Goal: Task Accomplishment & Management: Manage account settings

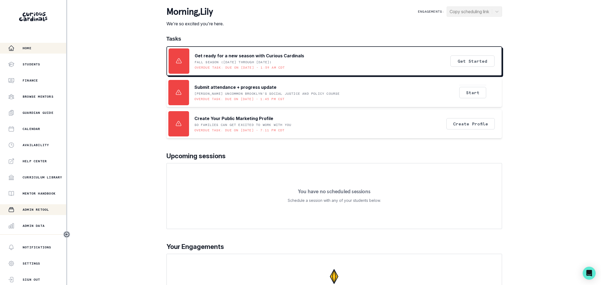
drag, startPoint x: 41, startPoint y: 224, endPoint x: 56, endPoint y: 211, distance: 19.8
click at [43, 222] on button "Admin Data" at bounding box center [33, 225] width 66 height 11
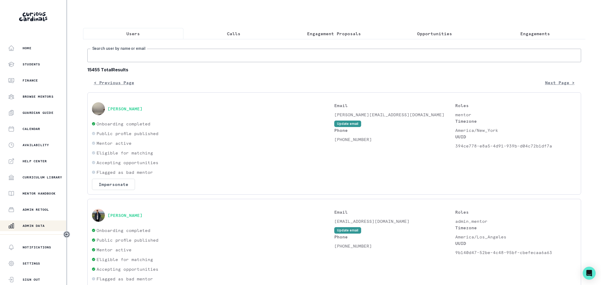
click at [179, 54] on input "Search user by name or email" at bounding box center [334, 55] width 494 height 13
paste input "[PERSON_NAME][EMAIL_ADDRESS][PERSON_NAME][DOMAIN_NAME]"
type input "[PERSON_NAME][EMAIL_ADDRESS][PERSON_NAME][DOMAIN_NAME]"
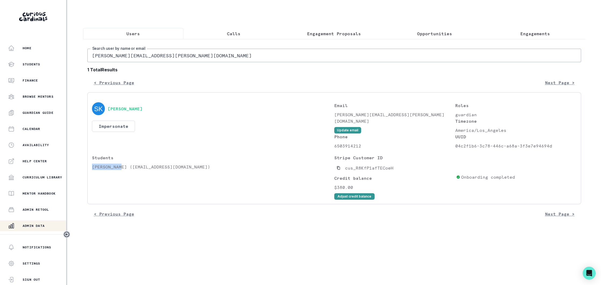
drag, startPoint x: 122, startPoint y: 167, endPoint x: 92, endPoint y: 168, distance: 30.4
click at [92, 168] on p "[PERSON_NAME] ([EMAIL_ADDRESS][DOMAIN_NAME])" at bounding box center [213, 166] width 242 height 6
click at [126, 169] on p "[PERSON_NAME] ([EMAIL_ADDRESS][DOMAIN_NAME])" at bounding box center [213, 166] width 242 height 6
drag, startPoint x: 125, startPoint y: 169, endPoint x: 93, endPoint y: 169, distance: 32.8
click at [93, 169] on p "[PERSON_NAME] ([EMAIL_ADDRESS][DOMAIN_NAME])" at bounding box center [213, 166] width 242 height 6
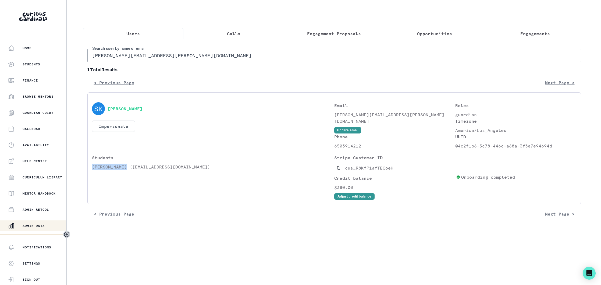
copy p "[PERSON_NAME]"
drag, startPoint x: 528, startPoint y: 31, endPoint x: 464, endPoint y: 35, distance: 64.4
click at [527, 31] on p "Engagements" at bounding box center [535, 33] width 30 height 6
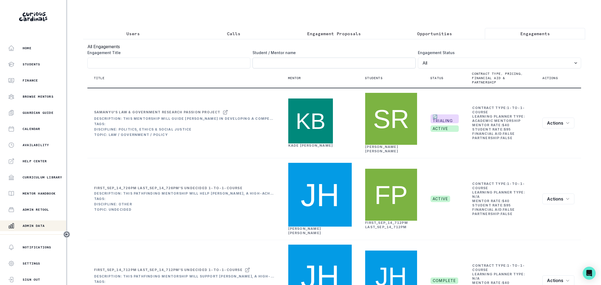
click at [276, 65] on input "Engagement Title" at bounding box center [333, 63] width 163 height 11
paste input "[PERSON_NAME]"
click button "submit" at bounding box center [0, 0] width 0 height 0
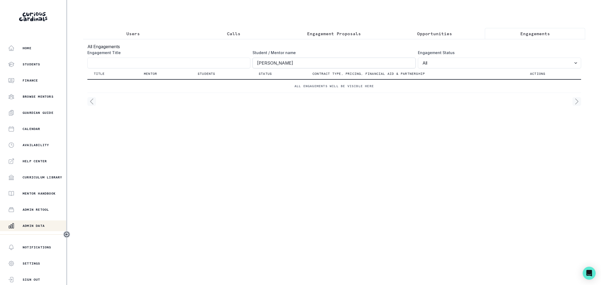
type input "[PERSON_NAME]"
click button "submit" at bounding box center [0, 0] width 0 height 0
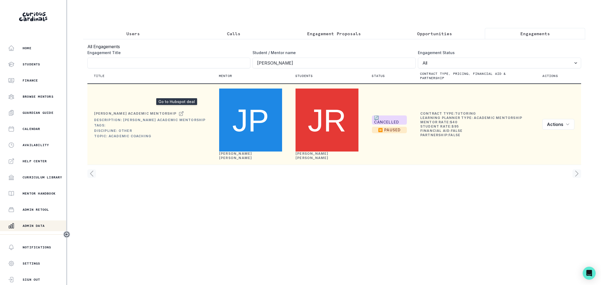
click at [179, 110] on icon at bounding box center [181, 113] width 5 height 6
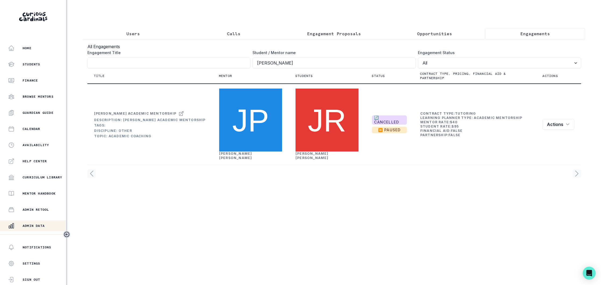
drag, startPoint x: 133, startPoint y: 31, endPoint x: 137, endPoint y: 48, distance: 17.7
click at [133, 31] on p "Users" at bounding box center [132, 33] width 13 height 6
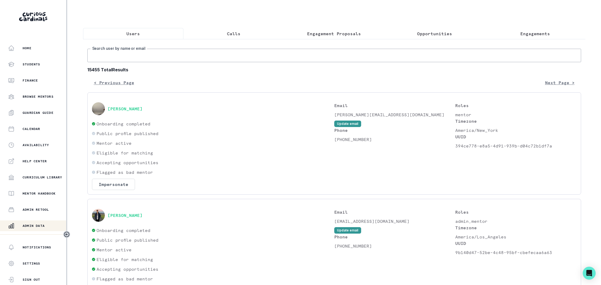
click at [141, 57] on input "Search user by name or email" at bounding box center [334, 55] width 494 height 13
paste input "[EMAIL_ADDRESS][DOMAIN_NAME]"
type input "[EMAIL_ADDRESS][DOMAIN_NAME]"
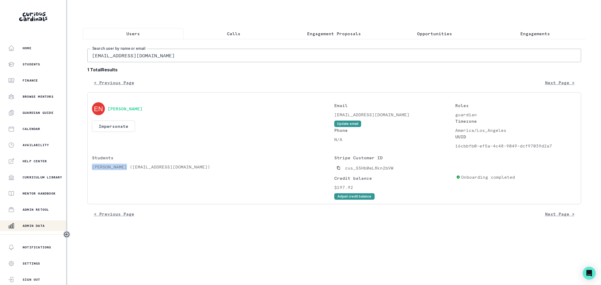
drag, startPoint x: 122, startPoint y: 168, endPoint x: 93, endPoint y: 169, distance: 29.3
click at [93, 169] on p "[PERSON_NAME] ([EMAIL_ADDRESS][DOMAIN_NAME])" at bounding box center [213, 166] width 242 height 6
copy p "[PERSON_NAME]"
click at [527, 31] on p "Engagements" at bounding box center [535, 33] width 30 height 6
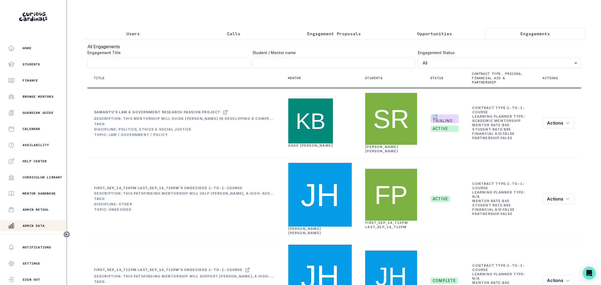
click at [265, 56] on div "Student / Mentor name" at bounding box center [333, 59] width 163 height 19
click at [266, 65] on input "Engagement Title" at bounding box center [333, 63] width 163 height 11
paste input "[PERSON_NAME]"
type input "[PERSON_NAME]"
click button "submit" at bounding box center [0, 0] width 0 height 0
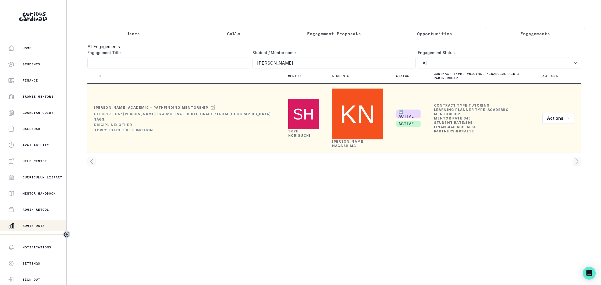
click at [213, 104] on icon at bounding box center [212, 107] width 5 height 6
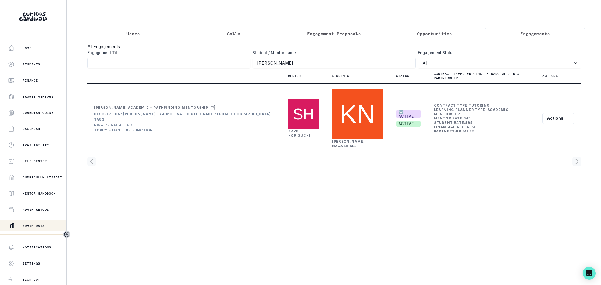
drag, startPoint x: 132, startPoint y: 34, endPoint x: 134, endPoint y: 44, distance: 10.1
click at [132, 34] on p "Users" at bounding box center [132, 33] width 13 height 6
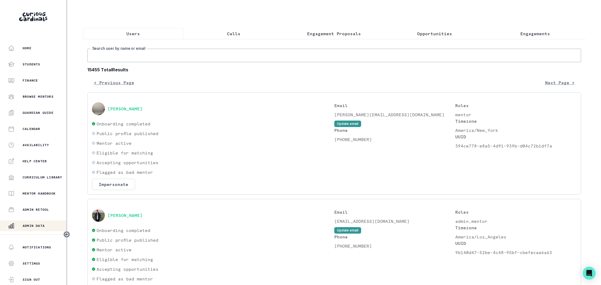
click at [136, 56] on input "Search user by name or email" at bounding box center [334, 55] width 494 height 13
paste input "[EMAIL_ADDRESS][DOMAIN_NAME]"
type input "[EMAIL_ADDRESS][DOMAIN_NAME]"
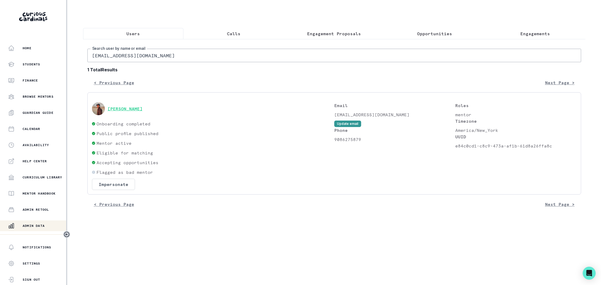
click at [134, 108] on button "[PERSON_NAME]" at bounding box center [125, 108] width 35 height 5
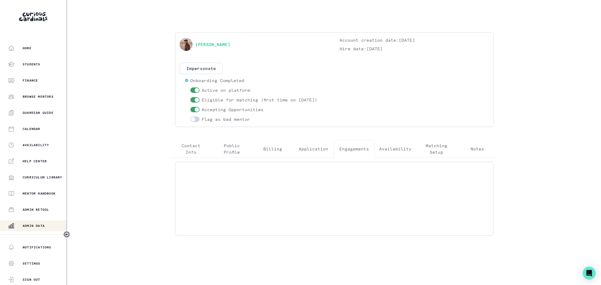
click at [355, 147] on p "Engagements" at bounding box center [354, 148] width 30 height 6
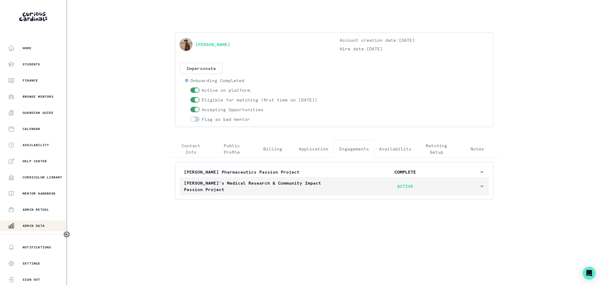
click at [337, 187] on p "ACTIVE" at bounding box center [406, 186] width 148 height 6
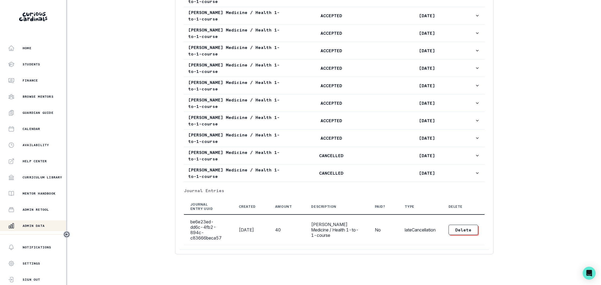
scroll to position [365, 0]
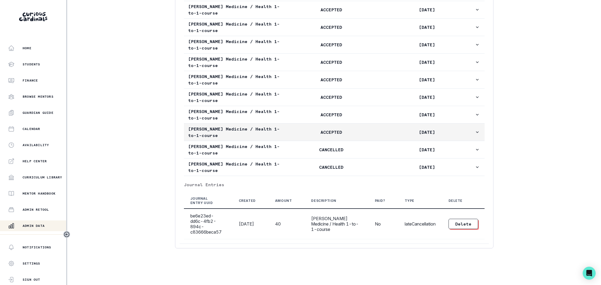
click at [302, 133] on p "ACCEPTED" at bounding box center [331, 132] width 95 height 6
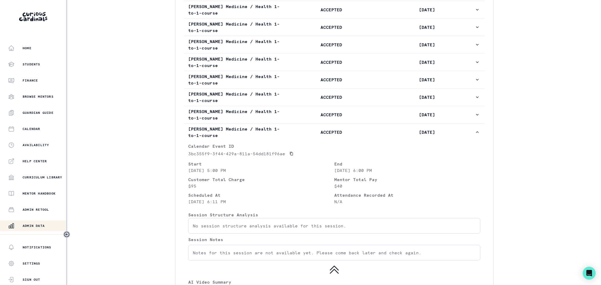
drag, startPoint x: 41, startPoint y: 225, endPoint x: 102, endPoint y: 171, distance: 81.4
click at [41, 224] on p "Admin Data" at bounding box center [34, 225] width 22 height 4
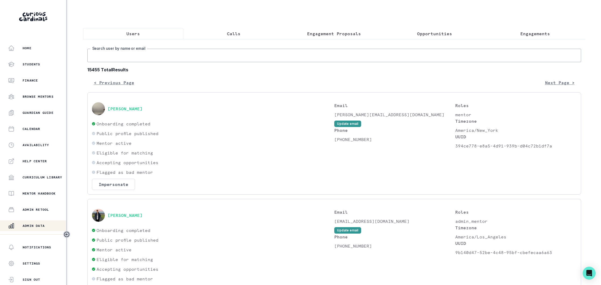
click at [162, 57] on input "Search user by name or email" at bounding box center [334, 55] width 494 height 13
type input "[PERSON_NAME]"
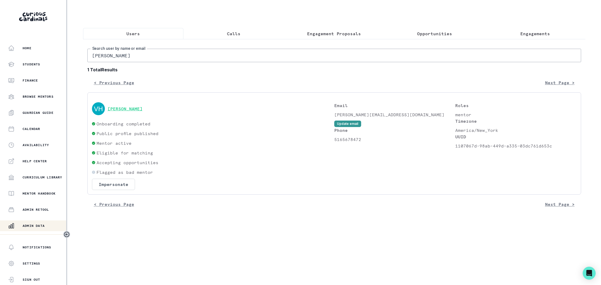
click at [131, 109] on button "[PERSON_NAME]" at bounding box center [125, 108] width 35 height 5
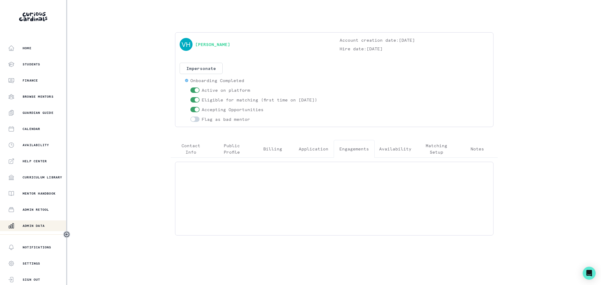
click at [362, 149] on p "Engagements" at bounding box center [354, 148] width 30 height 6
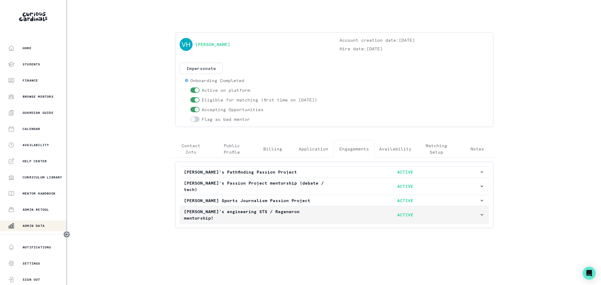
click at [346, 211] on p "ACTIVE" at bounding box center [406, 214] width 148 height 6
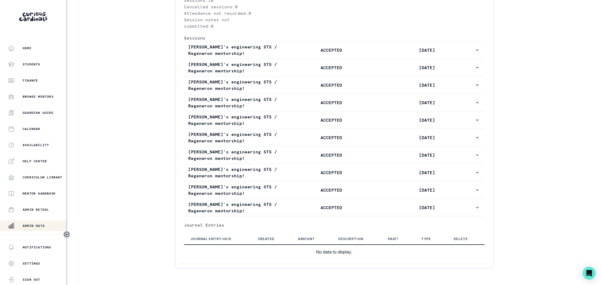
scroll to position [325, 0]
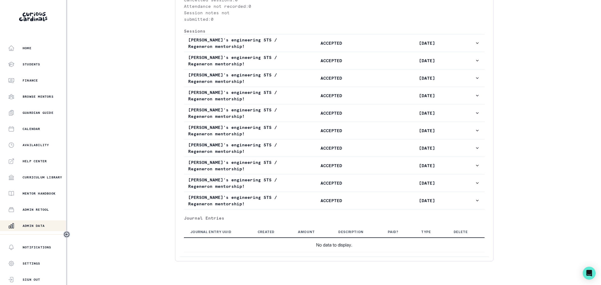
drag, startPoint x: 34, startPoint y: 226, endPoint x: 57, endPoint y: 217, distance: 25.2
click at [34, 226] on p "Admin Data" at bounding box center [34, 225] width 22 height 4
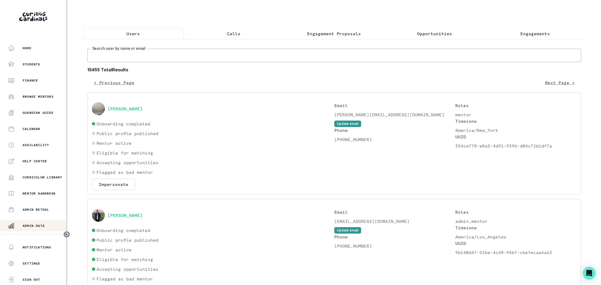
click at [190, 55] on input "Search user by name or email" at bounding box center [334, 55] width 494 height 13
paste input "[EMAIL_ADDRESS][DOMAIN_NAME]"
type input "[EMAIL_ADDRESS][DOMAIN_NAME]"
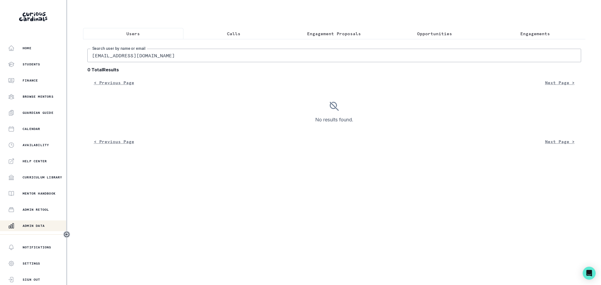
drag, startPoint x: 167, startPoint y: 55, endPoint x: 88, endPoint y: 56, distance: 79.1
click at [88, 56] on input "[EMAIL_ADDRESS][DOMAIN_NAME]" at bounding box center [334, 55] width 494 height 13
type input "[PERSON_NAME]"
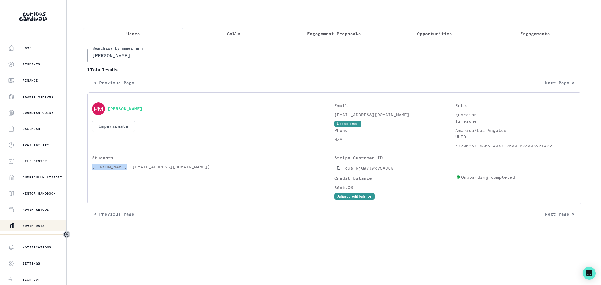
drag, startPoint x: 125, startPoint y: 168, endPoint x: 92, endPoint y: 169, distance: 33.1
click at [92, 169] on p "[PERSON_NAME] ([EMAIL_ADDRESS][DOMAIN_NAME])" at bounding box center [213, 166] width 242 height 6
copy p "[PERSON_NAME]"
drag, startPoint x: 534, startPoint y: 31, endPoint x: 442, endPoint y: 42, distance: 93.2
click at [534, 31] on p "Engagements" at bounding box center [535, 33] width 30 height 6
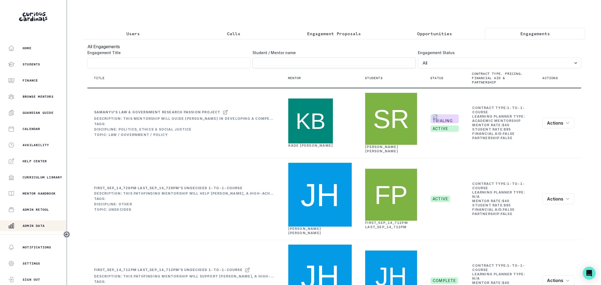
click at [293, 66] on input "Engagement Title" at bounding box center [333, 63] width 163 height 11
paste input "[PERSON_NAME]"
type input "[PERSON_NAME]"
click button "submit" at bounding box center [0, 0] width 0 height 0
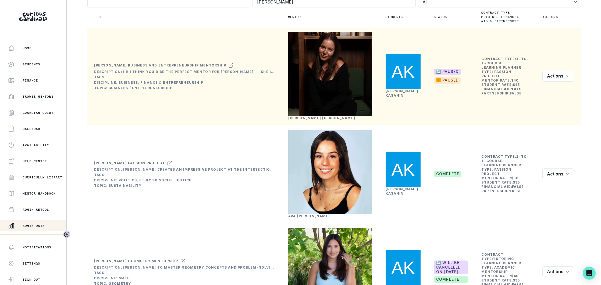
scroll to position [54, 0]
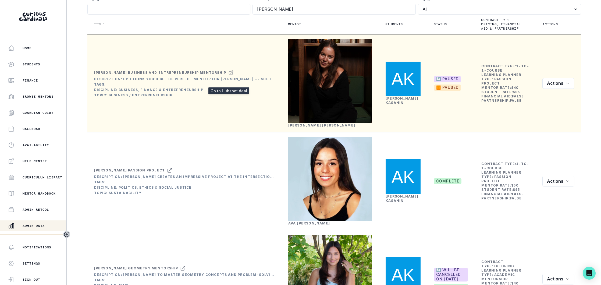
click at [229, 76] on icon at bounding box center [230, 72] width 5 height 6
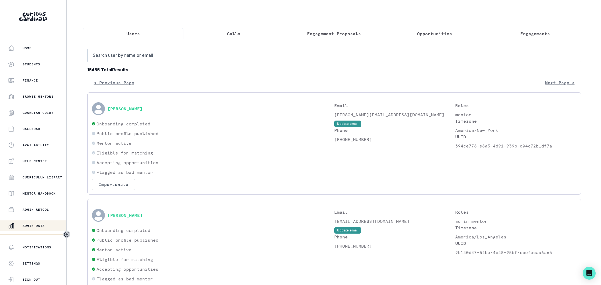
drag, startPoint x: 138, startPoint y: 31, endPoint x: 166, endPoint y: 57, distance: 38.4
click at [138, 31] on p "Users" at bounding box center [132, 33] width 13 height 6
click at [165, 59] on input "Search user by name or email" at bounding box center [334, 55] width 494 height 13
paste input "[EMAIL_ADDRESS][DOMAIN_NAME]"
type input "[EMAIL_ADDRESS][DOMAIN_NAME]"
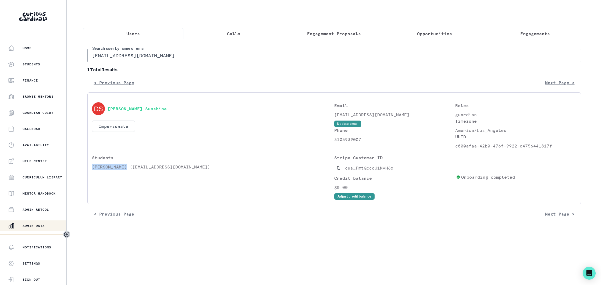
drag, startPoint x: 126, startPoint y: 167, endPoint x: 93, endPoint y: 168, distance: 33.6
click at [93, 168] on p "[PERSON_NAME] ([EMAIL_ADDRESS][DOMAIN_NAME])" at bounding box center [213, 166] width 242 height 6
copy p "[PERSON_NAME]"
click at [537, 32] on p "Engagements" at bounding box center [535, 33] width 30 height 6
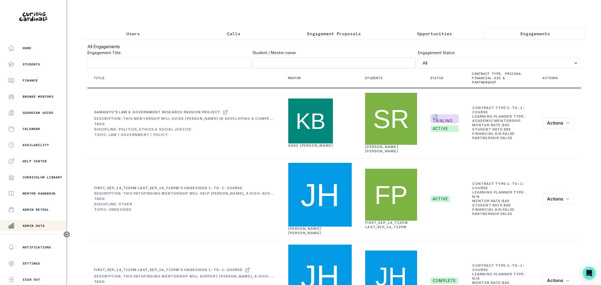
click at [266, 62] on input "Engagement Title" at bounding box center [333, 63] width 163 height 11
paste input "[PERSON_NAME]"
type input "[PERSON_NAME]"
click button "submit" at bounding box center [0, 0] width 0 height 0
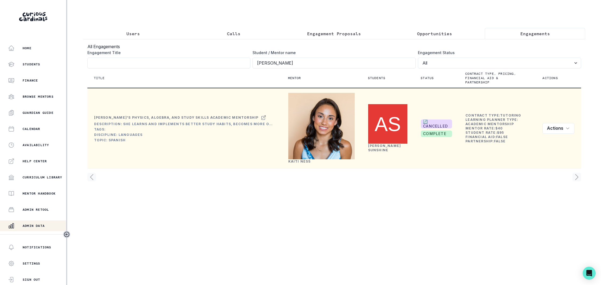
click at [298, 163] on link "[PERSON_NAME]" at bounding box center [299, 161] width 23 height 4
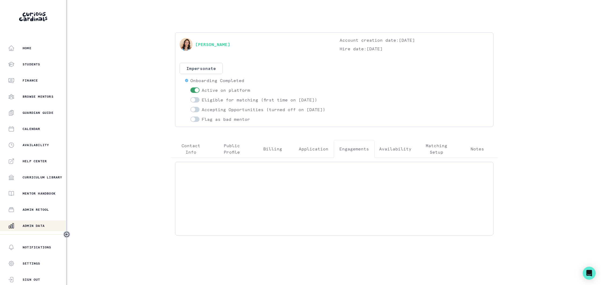
click at [350, 152] on p "Engagements" at bounding box center [354, 148] width 30 height 6
click at [235, 155] on p "Public Profile" at bounding box center [232, 148] width 32 height 13
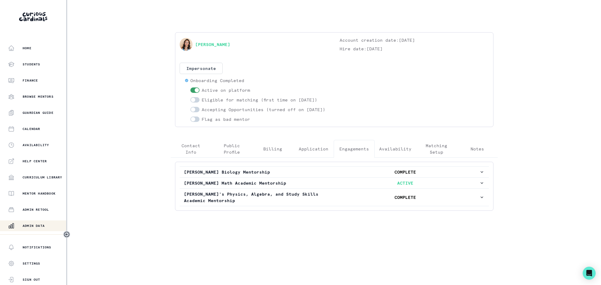
drag, startPoint x: 355, startPoint y: 154, endPoint x: 354, endPoint y: 162, distance: 9.0
click at [355, 152] on p "Engagements" at bounding box center [354, 148] width 30 height 6
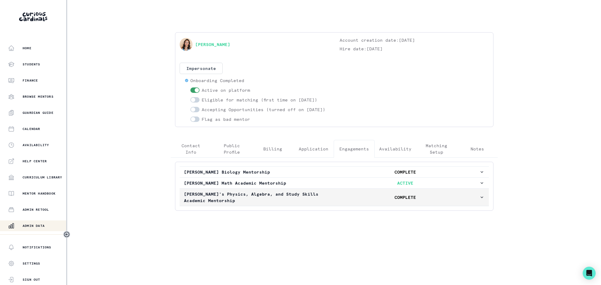
click at [332, 200] on p "COMPLETE" at bounding box center [406, 197] width 148 height 6
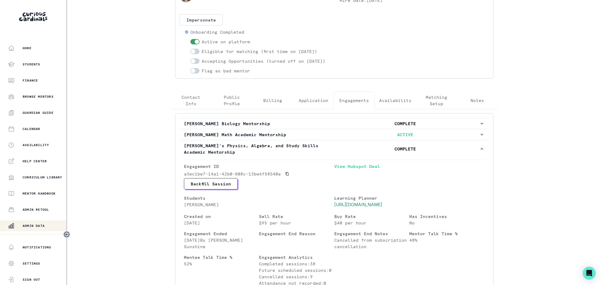
scroll to position [49, 0]
click at [351, 172] on link "View Hubspot Deal" at bounding box center [409, 169] width 150 height 15
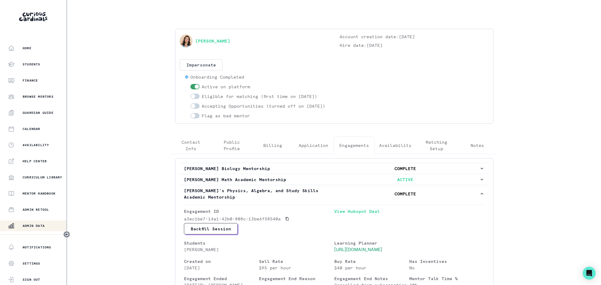
scroll to position [0, 0]
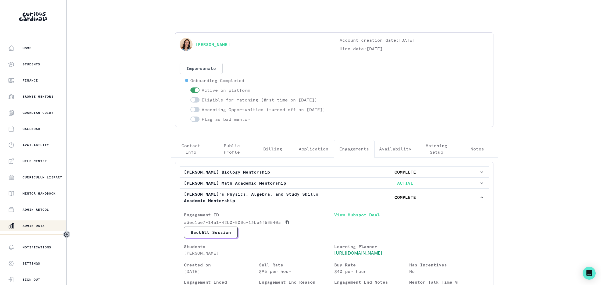
drag, startPoint x: 38, startPoint y: 224, endPoint x: 46, endPoint y: 220, distance: 8.4
click at [39, 224] on p "Admin Data" at bounding box center [34, 225] width 22 height 4
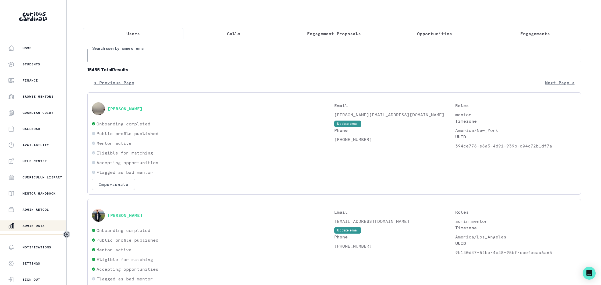
click at [177, 52] on input "Search user by name or email" at bounding box center [334, 55] width 494 height 13
paste input "[EMAIL_ADDRESS][DOMAIN_NAME]"
type input "[EMAIL_ADDRESS][DOMAIN_NAME]"
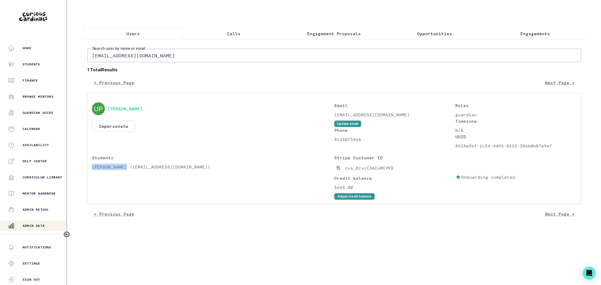
drag, startPoint x: 126, startPoint y: 166, endPoint x: 91, endPoint y: 167, distance: 34.7
click at [91, 167] on div "[PERSON_NAME] Impersonate Confirmation Are you sure? Impersonating means that w…" at bounding box center [334, 148] width 494 height 112
copy p "[PERSON_NAME]"
drag, startPoint x: 530, startPoint y: 33, endPoint x: 503, endPoint y: 38, distance: 27.0
click at [530, 33] on p "Engagements" at bounding box center [535, 33] width 30 height 6
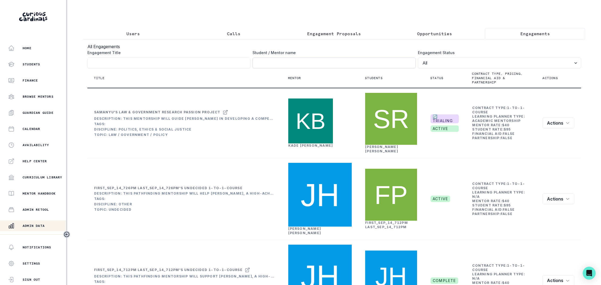
click at [263, 61] on input "Engagement Title" at bounding box center [333, 63] width 163 height 11
paste input "[PERSON_NAME]"
type input "[PERSON_NAME]"
click button "submit" at bounding box center [0, 0] width 0 height 0
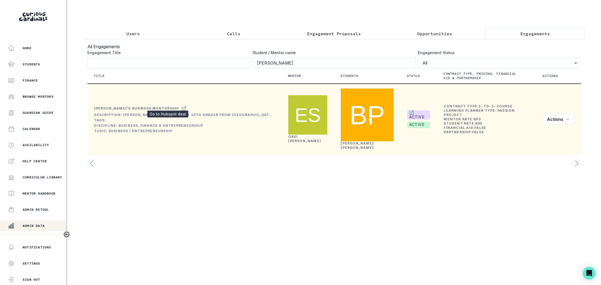
click at [181, 106] on icon at bounding box center [183, 108] width 5 height 6
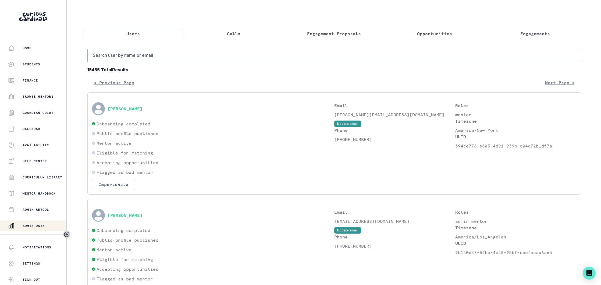
click at [127, 31] on p "Users" at bounding box center [132, 33] width 13 height 6
click at [145, 53] on input "Search user by name or email" at bounding box center [334, 55] width 494 height 13
paste input "[EMAIL_ADDRESS][DOMAIN_NAME]"
type input "[EMAIL_ADDRESS][DOMAIN_NAME]"
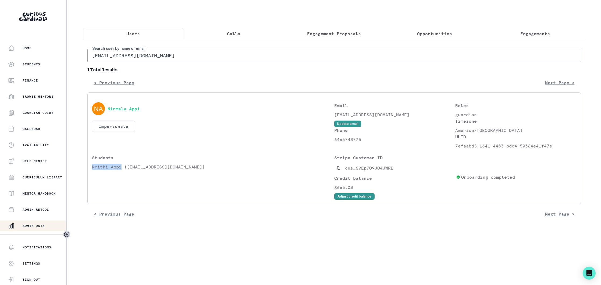
drag, startPoint x: 120, startPoint y: 167, endPoint x: 93, endPoint y: 167, distance: 27.4
click at [93, 167] on p "Krithi Appi ([EMAIL_ADDRESS][DOMAIN_NAME])" at bounding box center [213, 166] width 242 height 6
copy p "Krithi Appi"
click at [533, 34] on p "Engagements" at bounding box center [535, 33] width 30 height 6
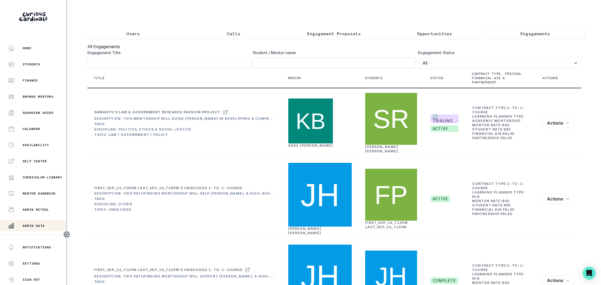
click at [282, 65] on input "Engagement Title" at bounding box center [333, 63] width 163 height 11
paste input "Krithi Appi"
type input "Krithi Appi"
click button "submit" at bounding box center [0, 0] width 0 height 0
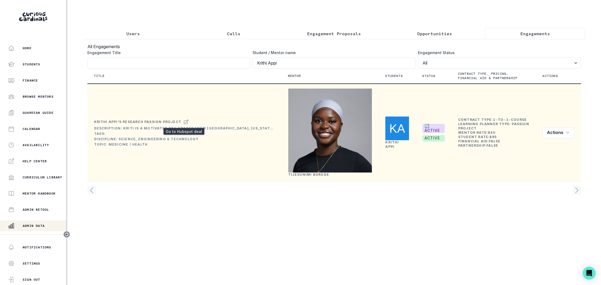
click at [184, 121] on icon at bounding box center [185, 122] width 5 height 6
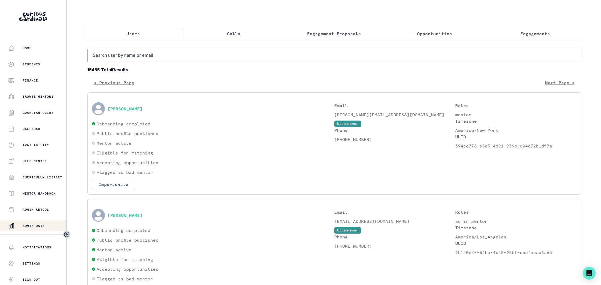
drag, startPoint x: 139, startPoint y: 35, endPoint x: 151, endPoint y: 55, distance: 23.8
click at [139, 35] on p "Users" at bounding box center [132, 33] width 13 height 6
click at [151, 55] on input "Search user by name or email" at bounding box center [334, 55] width 494 height 13
paste input "[EMAIL_ADDRESS][DOMAIN_NAME]"
type input "[EMAIL_ADDRESS][DOMAIN_NAME]"
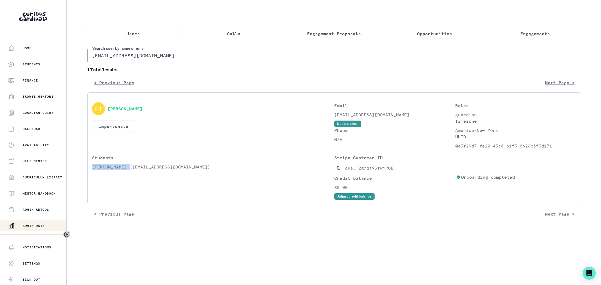
drag, startPoint x: 126, startPoint y: 166, endPoint x: 93, endPoint y: 168, distance: 33.6
click at [93, 168] on p "[PERSON_NAME] ([EMAIL_ADDRESS][DOMAIN_NAME])" at bounding box center [213, 166] width 242 height 6
copy p "[PERSON_NAME]"
drag, startPoint x: 537, startPoint y: 33, endPoint x: 524, endPoint y: 33, distance: 13.4
click at [537, 33] on p "Engagements" at bounding box center [535, 33] width 30 height 6
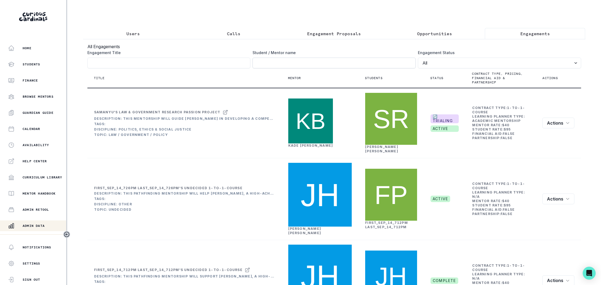
click at [268, 62] on input "Engagement Title" at bounding box center [333, 63] width 163 height 11
paste input "[PERSON_NAME]"
click button "submit" at bounding box center [0, 0] width 0 height 0
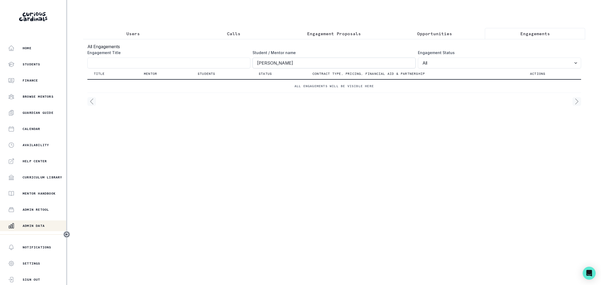
drag, startPoint x: 289, startPoint y: 62, endPoint x: 271, endPoint y: 63, distance: 18.6
click at [271, 63] on input "[PERSON_NAME]" at bounding box center [333, 63] width 163 height 11
click button "submit" at bounding box center [0, 0] width 0 height 0
type input "Akash"
click button "submit" at bounding box center [0, 0] width 0 height 0
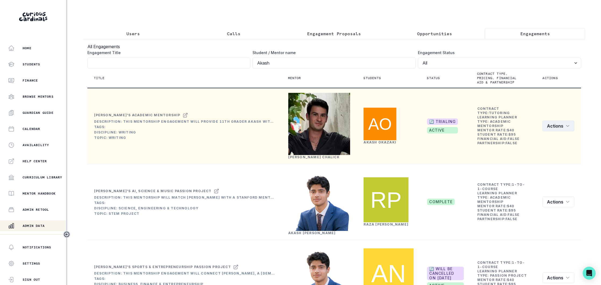
click at [570, 128] on icon "row menu" at bounding box center [567, 126] width 4 height 4
click at [533, 144] on button "Edit" at bounding box center [545, 145] width 60 height 9
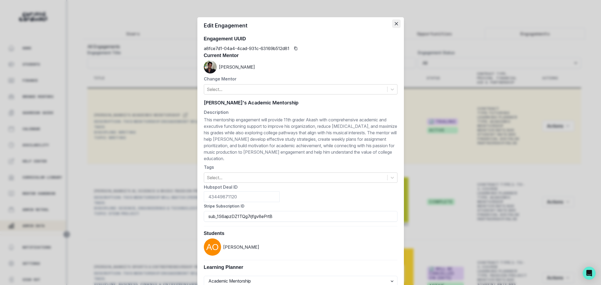
click at [395, 24] on icon "Close" at bounding box center [396, 23] width 3 height 3
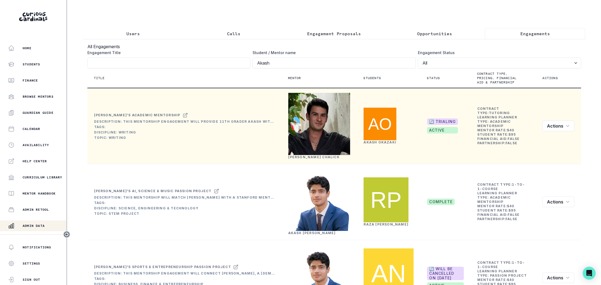
click at [304, 159] on link "[PERSON_NAME]" at bounding box center [313, 157] width 51 height 4
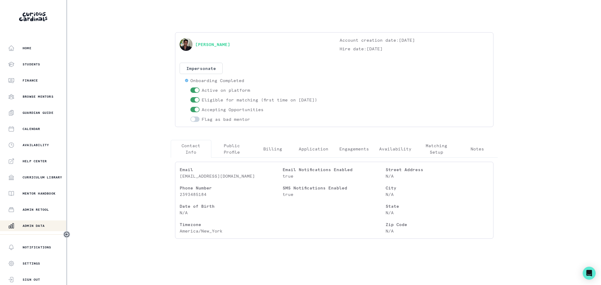
click at [357, 147] on p "Engagements" at bounding box center [354, 148] width 30 height 6
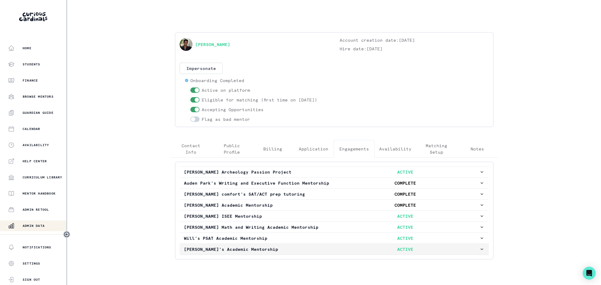
click at [309, 248] on p "[PERSON_NAME]'s Academic Mentorship" at bounding box center [258, 249] width 148 height 6
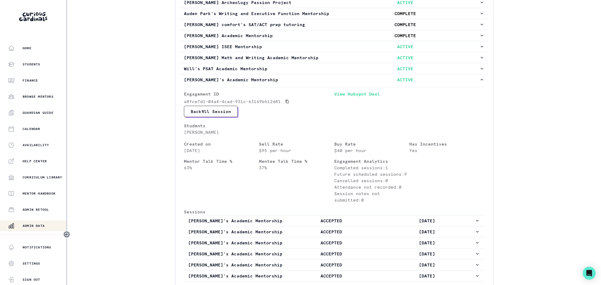
scroll to position [169, 0]
click at [40, 223] on div "Admin Data" at bounding box center [37, 225] width 58 height 6
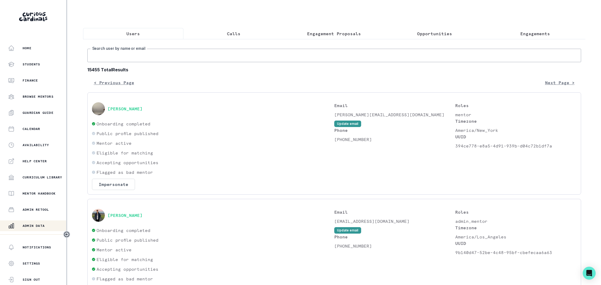
click at [162, 51] on input "Search user by name or email" at bounding box center [334, 55] width 494 height 13
paste input "[PERSON_NAME][EMAIL_ADDRESS][DOMAIN_NAME]"
type input "[PERSON_NAME][EMAIL_ADDRESS][DOMAIN_NAME]"
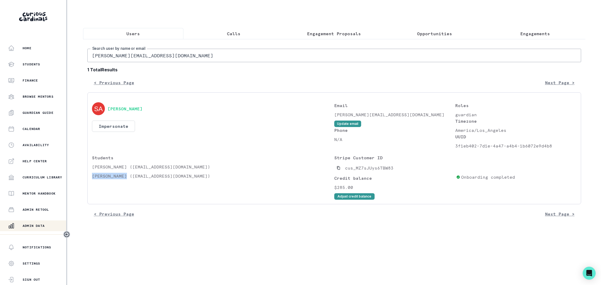
drag, startPoint x: 123, startPoint y: 176, endPoint x: 92, endPoint y: 179, distance: 31.6
click at [92, 179] on p "[PERSON_NAME] ([EMAIL_ADDRESS][DOMAIN_NAME])" at bounding box center [213, 176] width 242 height 6
copy p "[PERSON_NAME]"
click at [532, 34] on p "Engagements" at bounding box center [535, 33] width 30 height 6
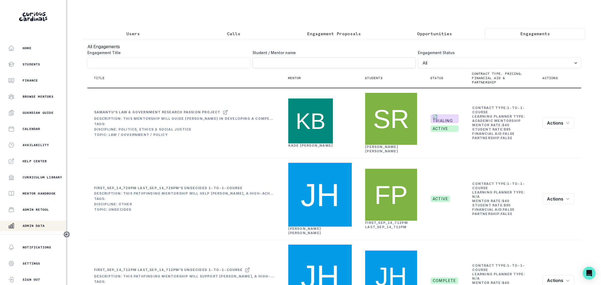
click at [269, 62] on input "Engagement Title" at bounding box center [333, 63] width 163 height 11
paste input "[PERSON_NAME]"
click button "submit" at bounding box center [0, 0] width 0 height 0
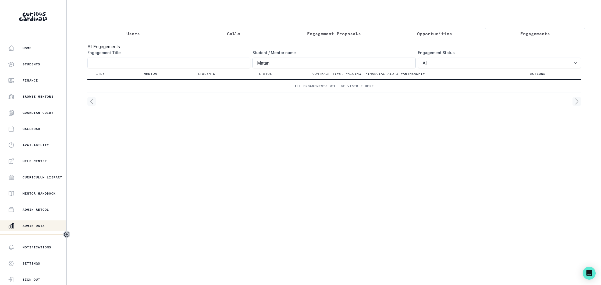
type input "Matan"
click button "submit" at bounding box center [0, 0] width 0 height 0
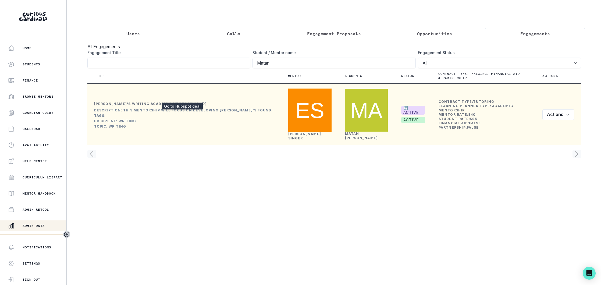
click at [201, 101] on icon at bounding box center [203, 104] width 5 height 6
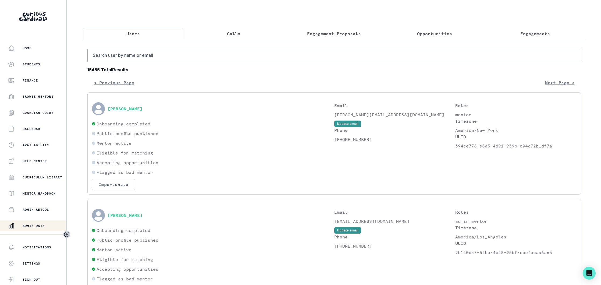
click at [138, 35] on p "Users" at bounding box center [132, 33] width 13 height 6
click at [147, 57] on input "Search user by name or email" at bounding box center [334, 55] width 494 height 13
paste input "[EMAIL_ADDRESS][DOMAIN_NAME]"
type input "[EMAIL_ADDRESS][DOMAIN_NAME]"
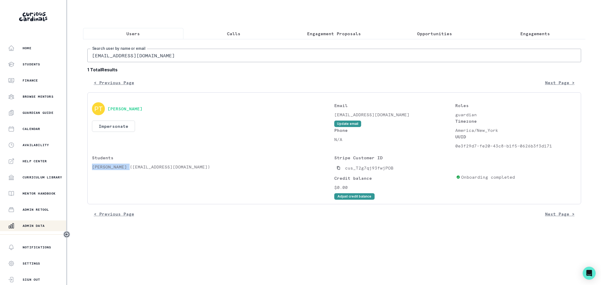
drag, startPoint x: 126, startPoint y: 167, endPoint x: 93, endPoint y: 168, distance: 33.4
click at [93, 168] on p "[PERSON_NAME] ([EMAIL_ADDRESS][DOMAIN_NAME])" at bounding box center [213, 166] width 242 height 6
copy p "[PERSON_NAME]"
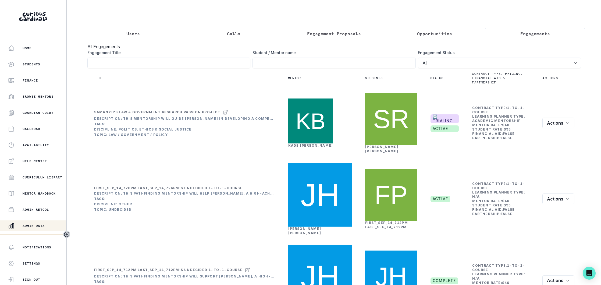
click at [523, 35] on p "Engagements" at bounding box center [535, 33] width 30 height 6
click at [278, 62] on input "Engagement Title" at bounding box center [333, 63] width 163 height 11
paste input "[PERSON_NAME]"
click button "submit" at bounding box center [0, 0] width 0 height 0
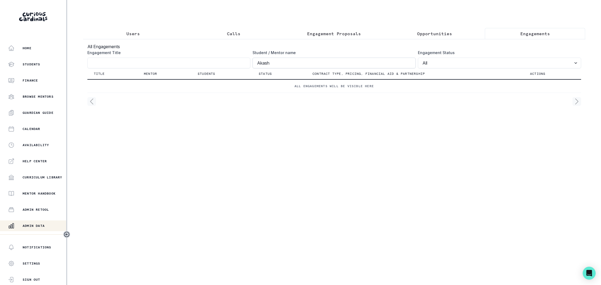
type input "Akash"
click button "submit" at bounding box center [0, 0] width 0 height 0
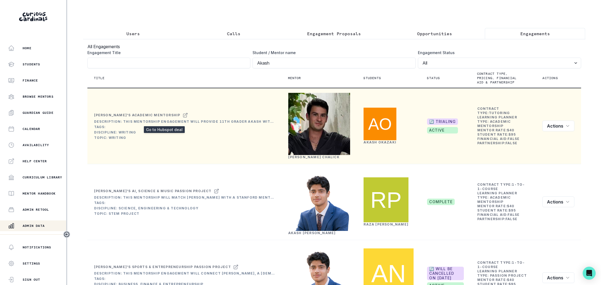
click at [183, 118] on icon at bounding box center [185, 115] width 5 height 6
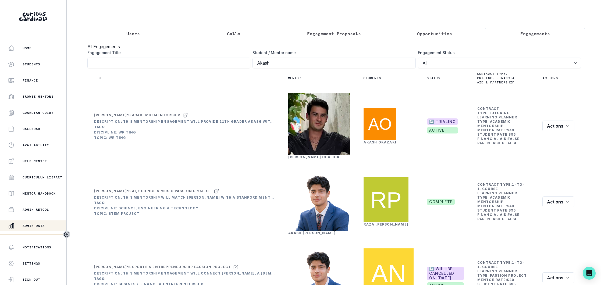
drag, startPoint x: 135, startPoint y: 34, endPoint x: 142, endPoint y: 40, distance: 9.7
click at [136, 34] on p "Users" at bounding box center [132, 33] width 13 height 6
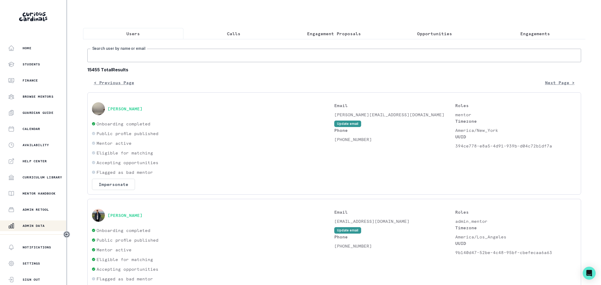
click at [156, 57] on input "Search user by name or email" at bounding box center [334, 55] width 494 height 13
paste input "[EMAIL_ADDRESS][DOMAIN_NAME]"
type input "[EMAIL_ADDRESS][DOMAIN_NAME]"
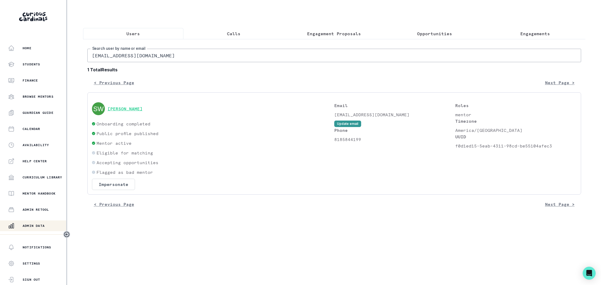
click at [129, 110] on button "[PERSON_NAME]" at bounding box center [125, 108] width 35 height 5
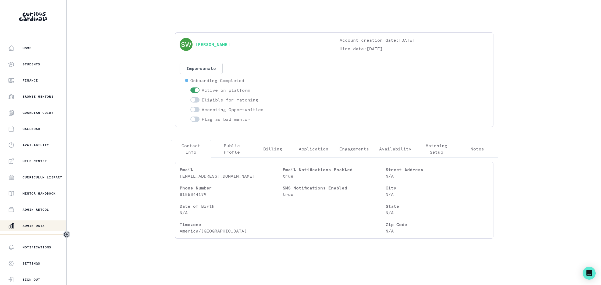
click at [230, 147] on p "Public Profile" at bounding box center [232, 148] width 32 height 13
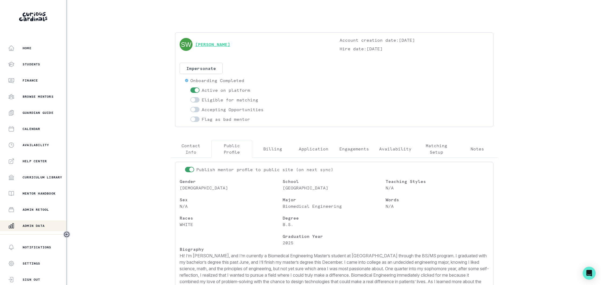
click at [215, 45] on link "[PERSON_NAME]" at bounding box center [212, 44] width 35 height 6
drag, startPoint x: 238, startPoint y: 36, endPoint x: 235, endPoint y: 42, distance: 7.1
click at [235, 42] on div "[PERSON_NAME] Account creation date: [DATE] Hire date: [DATE] Impersonate Confi…" at bounding box center [334, 79] width 318 height 95
click at [235, 42] on div "[PERSON_NAME]" at bounding box center [254, 44] width 149 height 15
drag, startPoint x: 239, startPoint y: 44, endPoint x: 195, endPoint y: 45, distance: 43.6
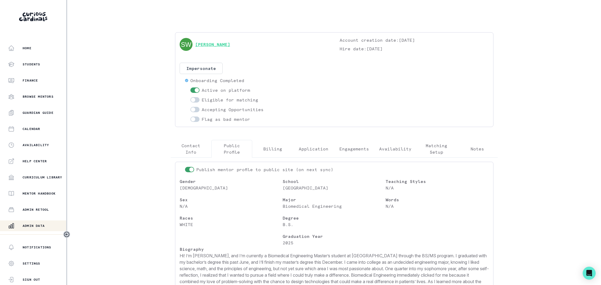
click at [195, 45] on div "[PERSON_NAME]" at bounding box center [254, 44] width 149 height 15
copy link "[PERSON_NAME]"
click at [373, 171] on div "Publish mentor profile to public site (on next sync)" at bounding box center [334, 169] width 309 height 6
click at [195, 99] on span at bounding box center [193, 100] width 4 height 4
click at [190, 97] on input "checkbox" at bounding box center [190, 97] width 0 height 0
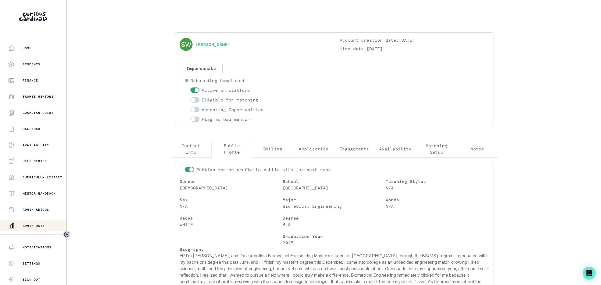
checkbox input "true"
